Goal: Navigation & Orientation: Understand site structure

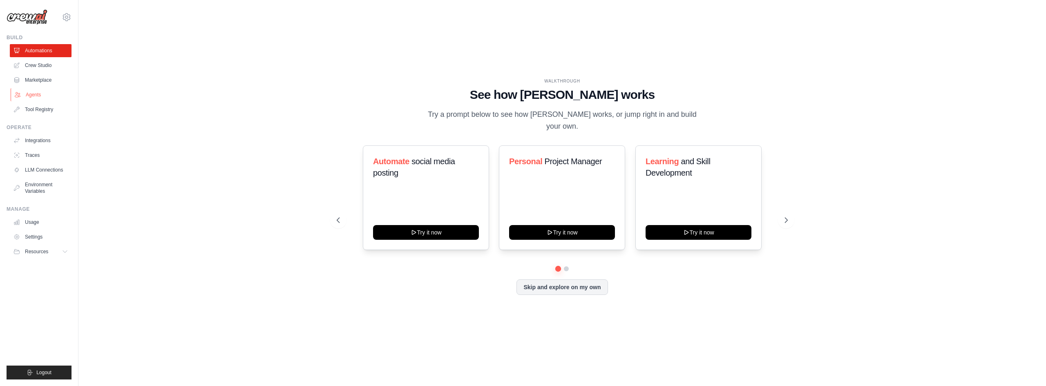
click at [28, 94] on link "Agents" at bounding box center [42, 94] width 62 height 13
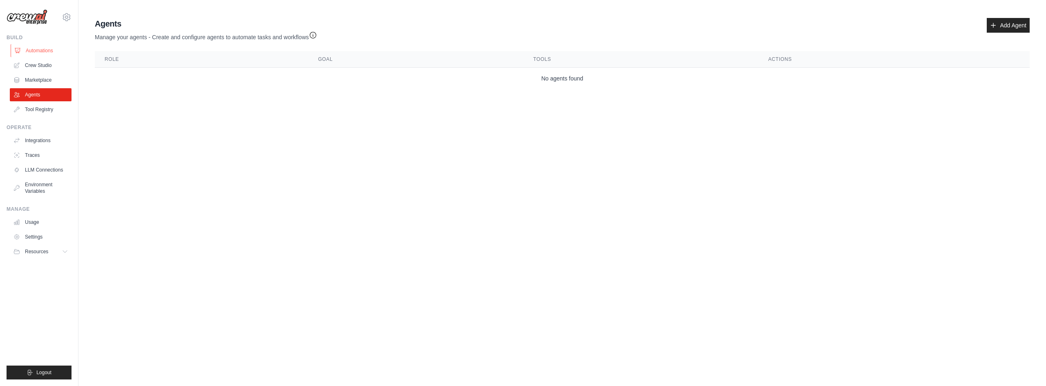
click at [47, 50] on link "Automations" at bounding box center [42, 50] width 62 height 13
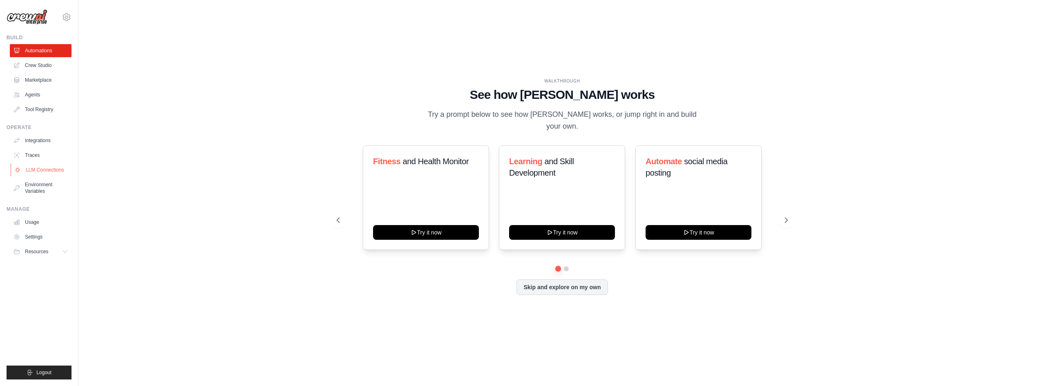
click at [52, 173] on link "LLM Connections" at bounding box center [42, 170] width 62 height 13
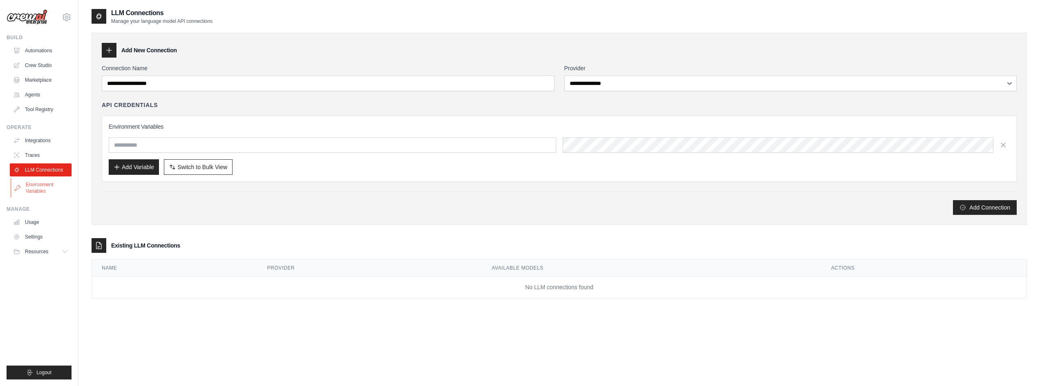
click at [42, 186] on link "Environment Variables" at bounding box center [42, 188] width 62 height 20
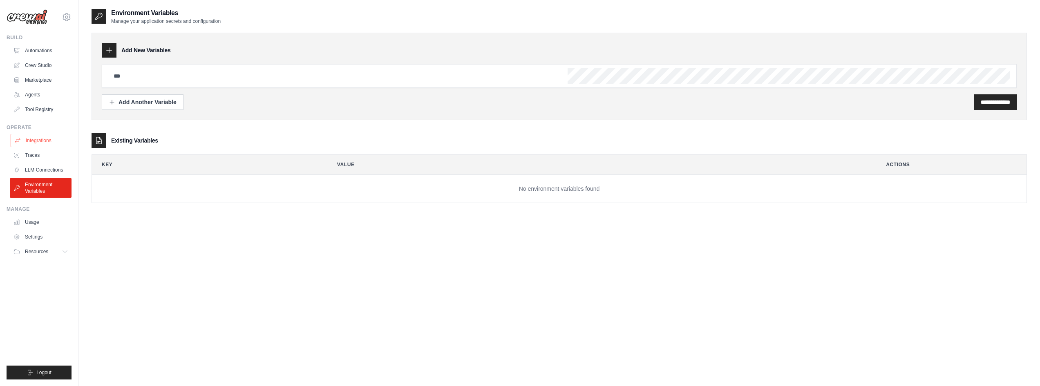
click at [36, 138] on link "Integrations" at bounding box center [42, 140] width 62 height 13
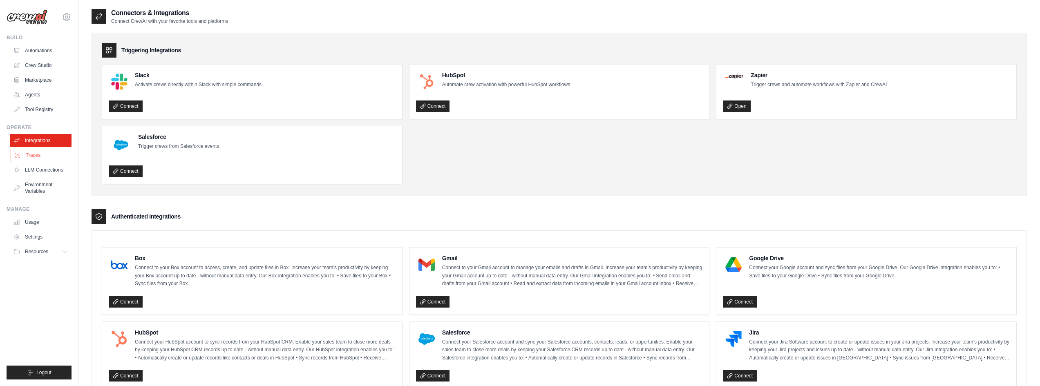
click at [36, 158] on link "Traces" at bounding box center [42, 155] width 62 height 13
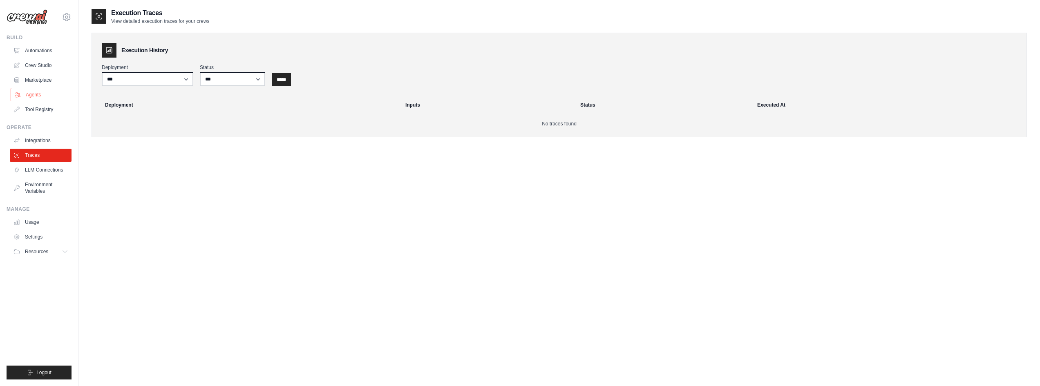
click at [40, 93] on link "Agents" at bounding box center [42, 94] width 62 height 13
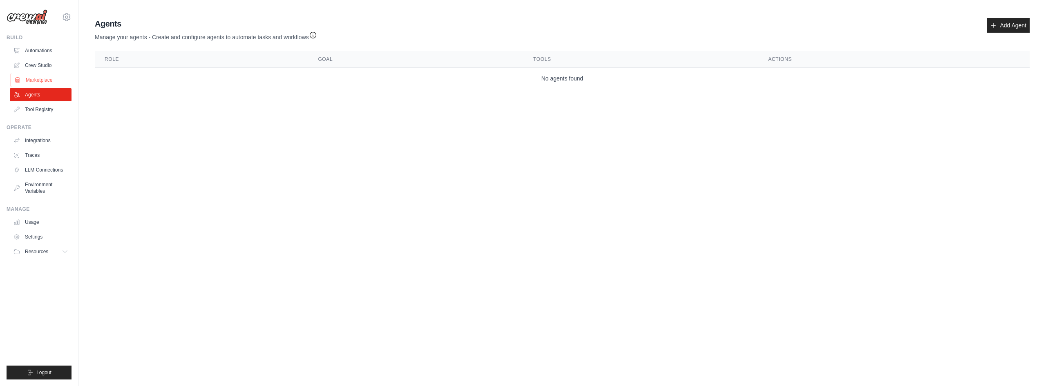
click at [42, 82] on link "Marketplace" at bounding box center [42, 80] width 62 height 13
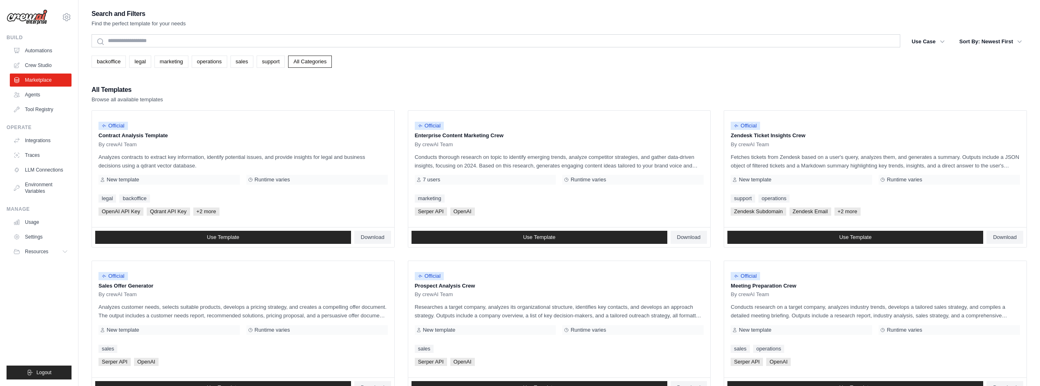
click at [44, 65] on link "Crew Studio" at bounding box center [41, 65] width 62 height 13
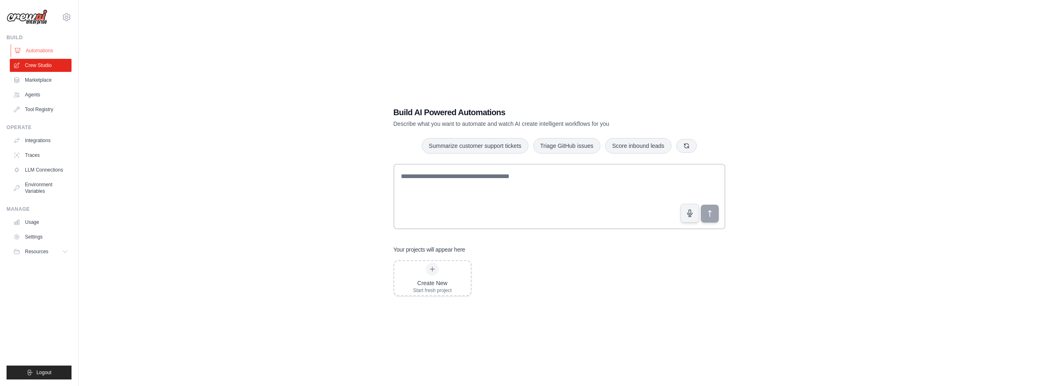
click at [44, 53] on link "Automations" at bounding box center [42, 50] width 62 height 13
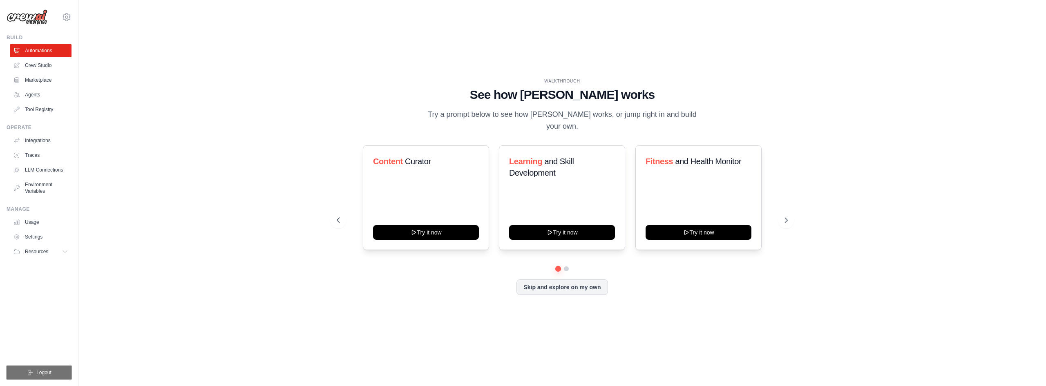
click at [21, 376] on button "Logout" at bounding box center [39, 373] width 65 height 14
